Goal: Task Accomplishment & Management: Manage account settings

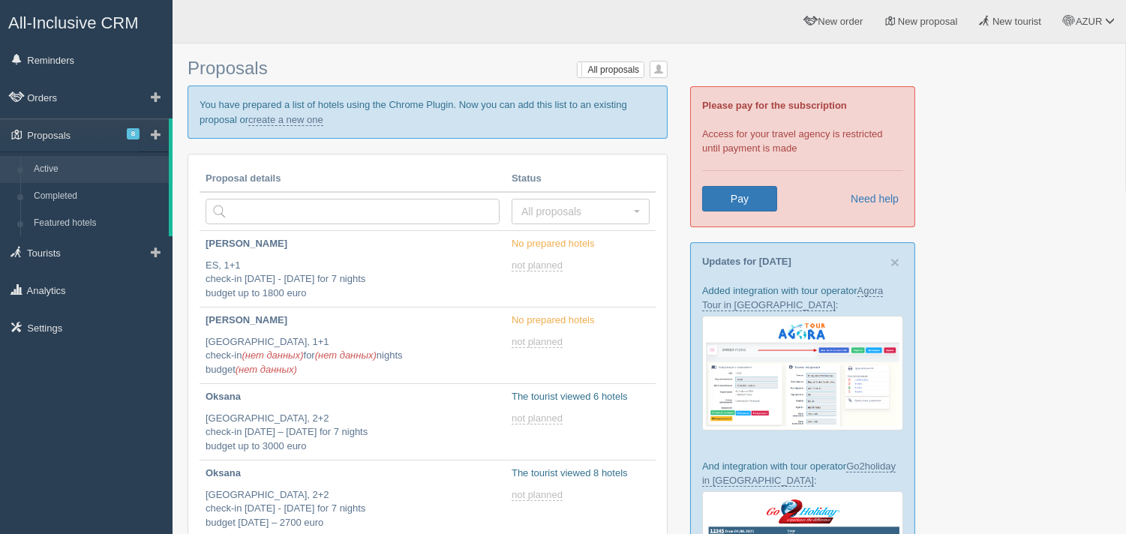
click at [146, 132] on link at bounding box center [154, 135] width 29 height 33
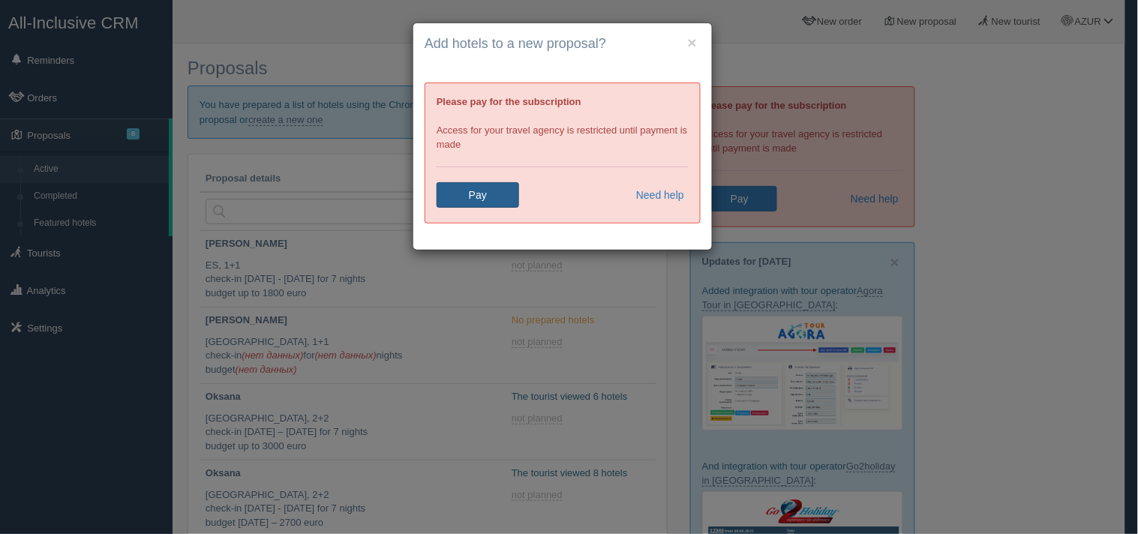
click at [479, 193] on link "Pay" at bounding box center [478, 195] width 83 height 26
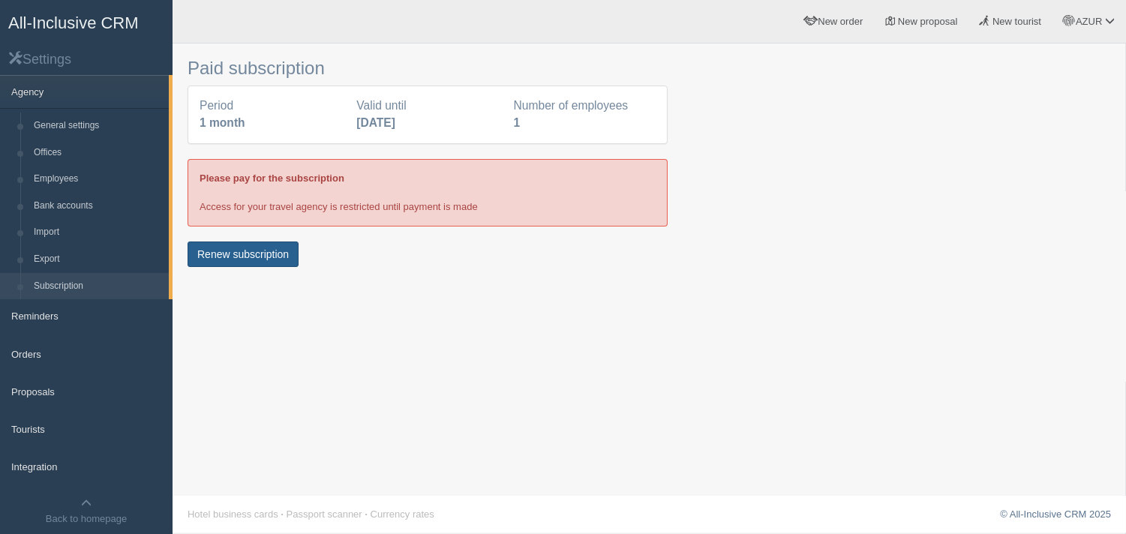
click at [276, 255] on button "Renew subscription" at bounding box center [243, 255] width 111 height 26
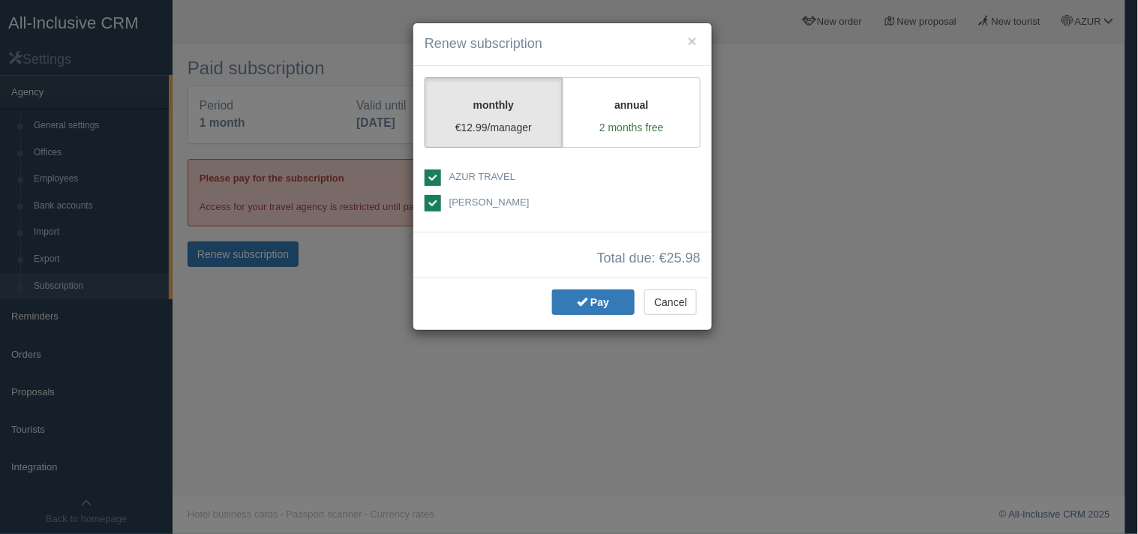
click at [437, 206] on ins at bounding box center [433, 203] width 17 height 17
checkbox input "false"
click at [572, 298] on button "Pay" at bounding box center [593, 303] width 83 height 26
